Goal: Task Accomplishment & Management: Manage account settings

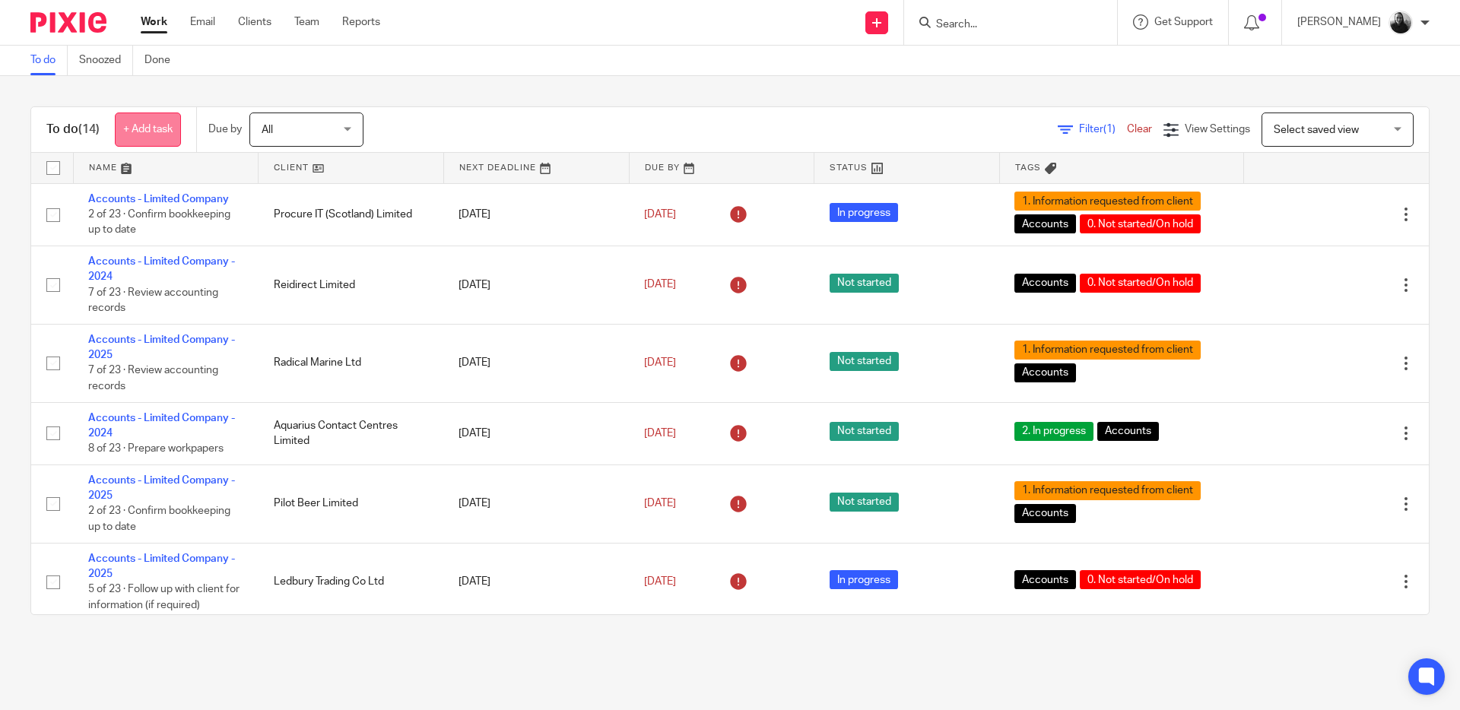
scroll to position [173, 0]
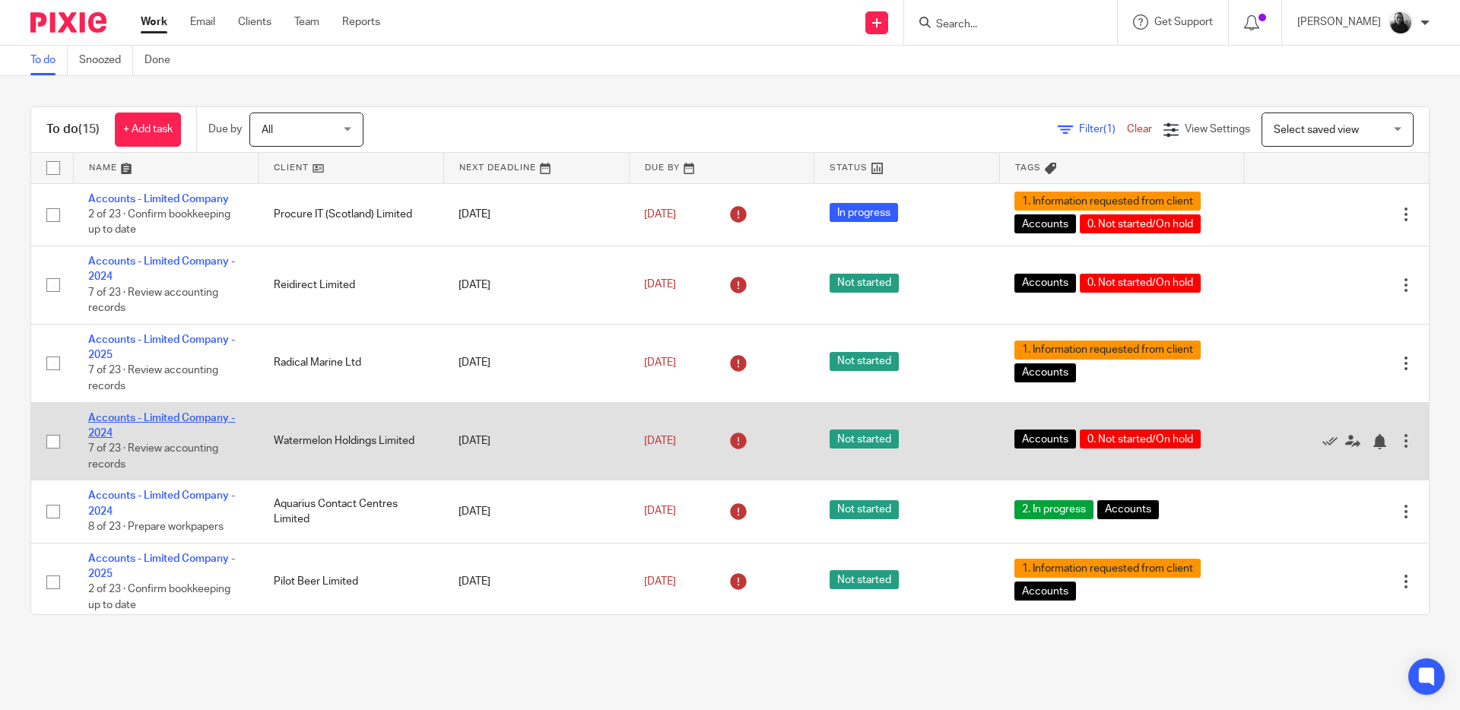
click at [197, 418] on link "Accounts - Limited Company - 2024" at bounding box center [161, 426] width 147 height 26
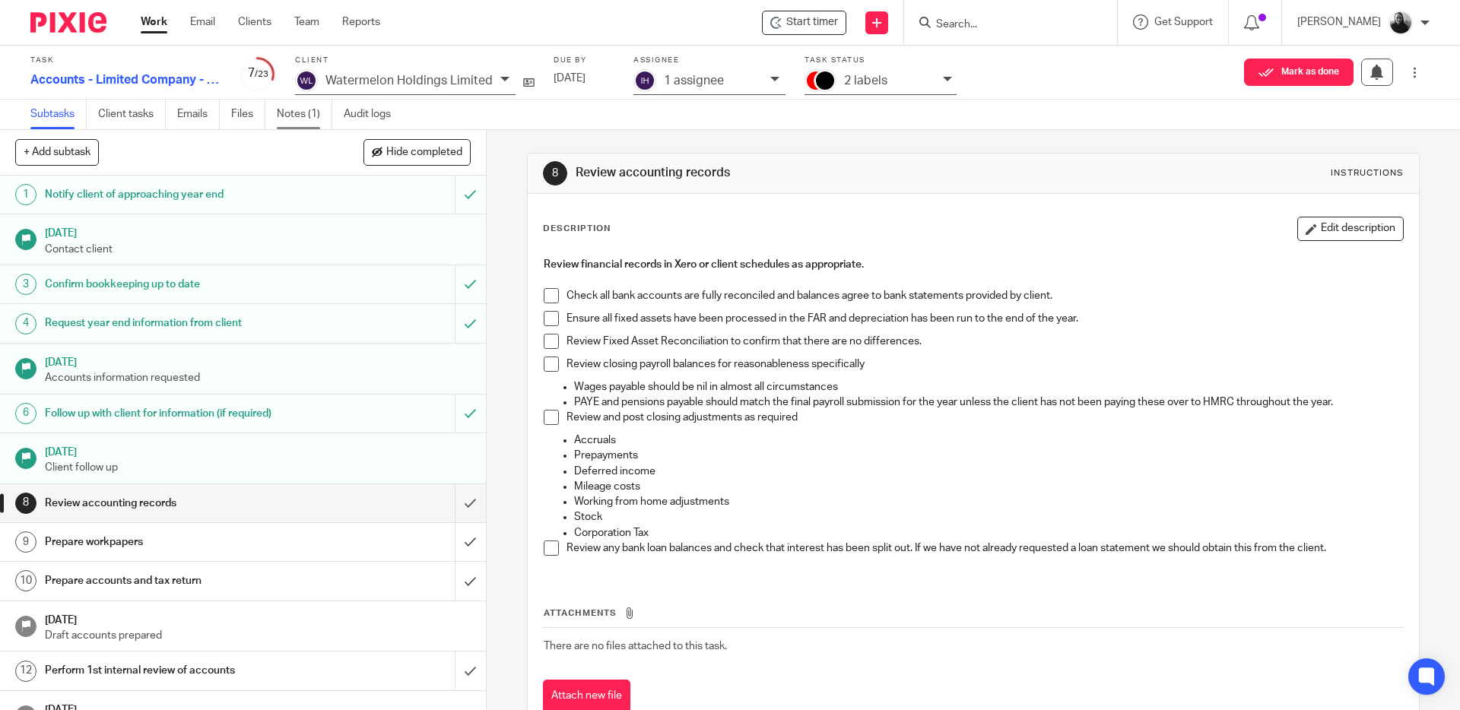
click at [293, 110] on link "Notes (1)" at bounding box center [305, 115] width 56 height 30
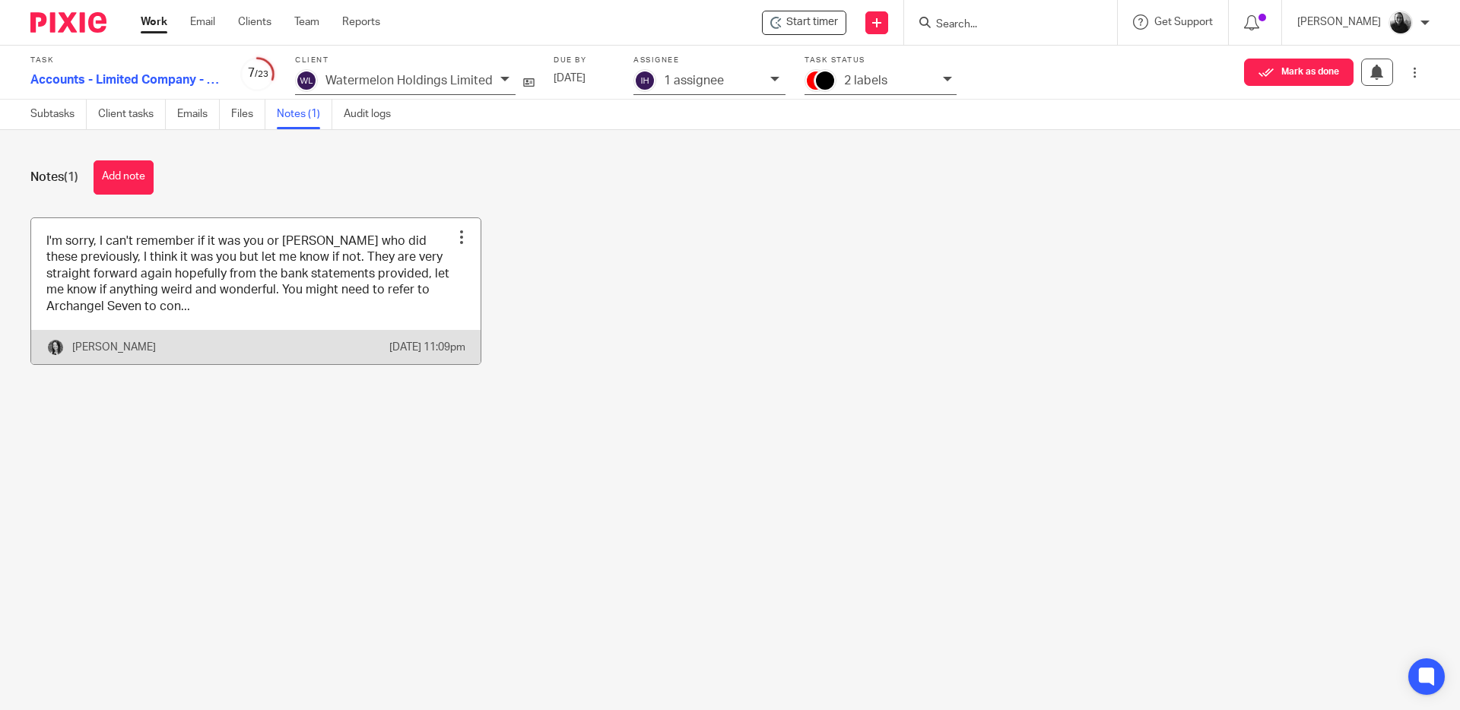
click at [263, 332] on link at bounding box center [255, 291] width 449 height 146
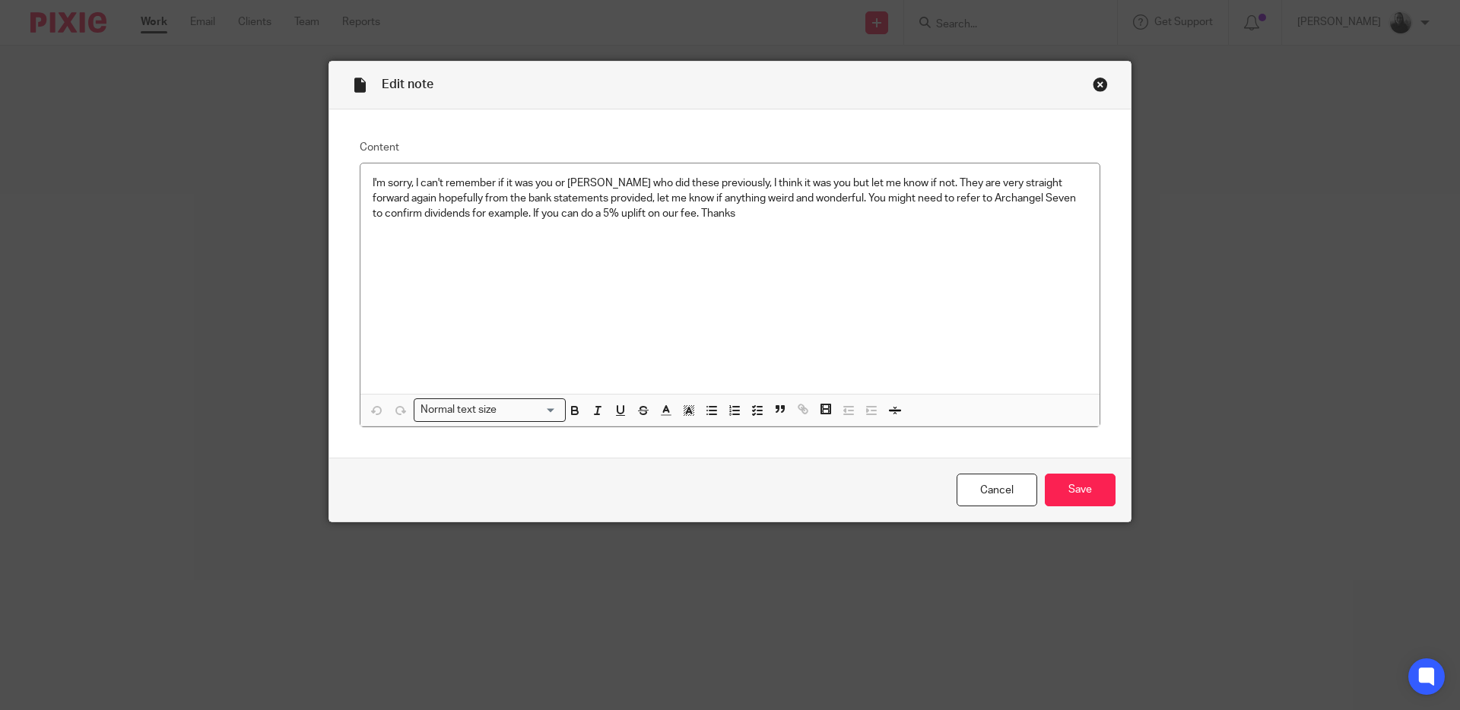
click at [1097, 83] on div "Close this dialog window" at bounding box center [1100, 84] width 15 height 15
